Goal: Transaction & Acquisition: Purchase product/service

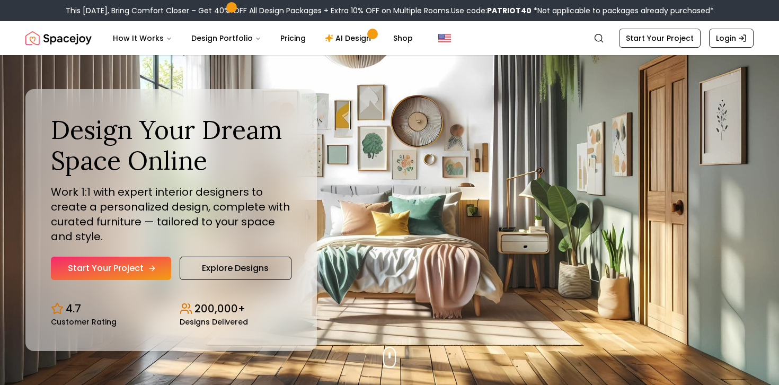
click at [138, 266] on link "Start Your Project" at bounding box center [111, 268] width 120 height 23
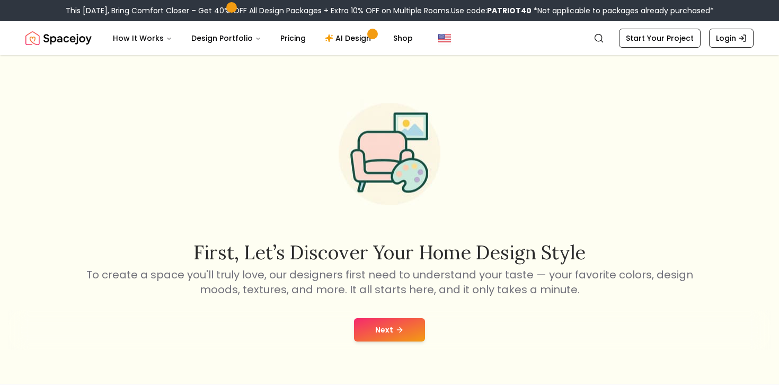
click at [381, 329] on button "Next" at bounding box center [389, 329] width 71 height 23
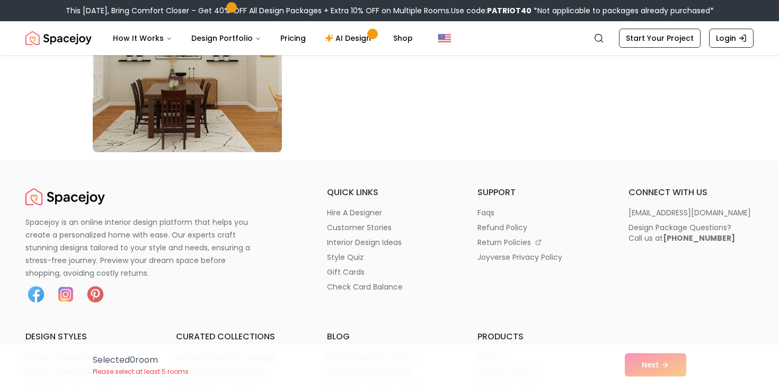
scroll to position [6188, 0]
